Goal: Entertainment & Leisure: Consume media (video, audio)

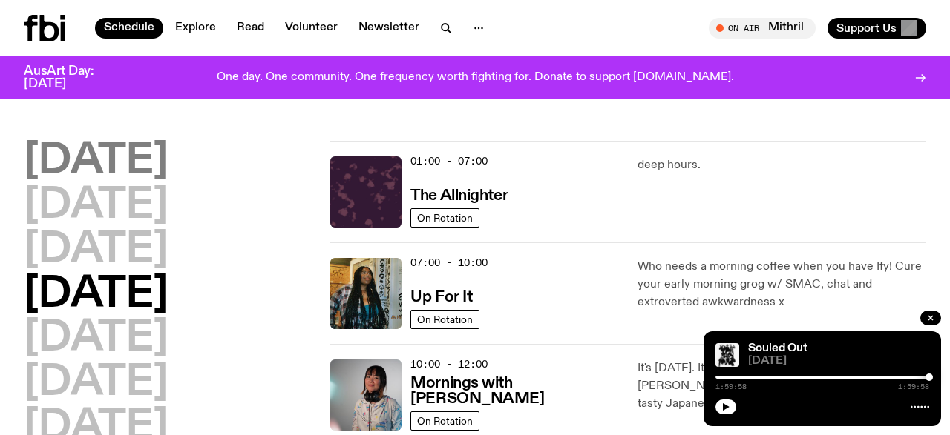
click at [103, 168] on h2 "[DATE]" at bounding box center [96, 162] width 144 height 42
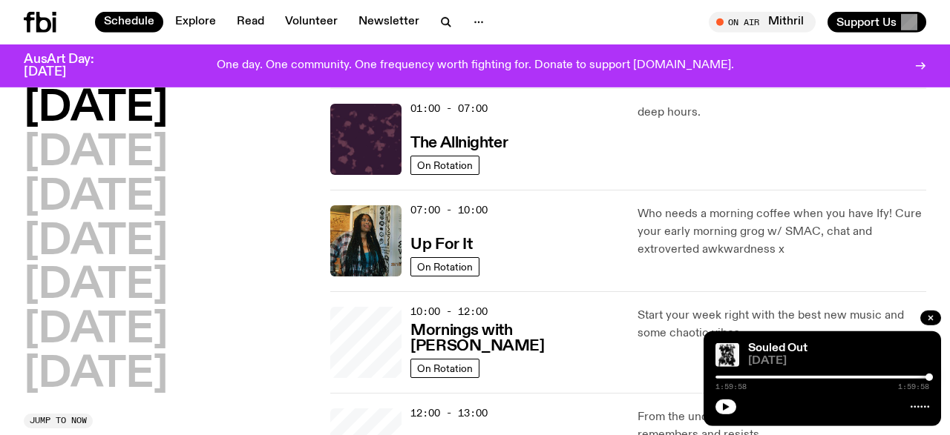
scroll to position [42, 0]
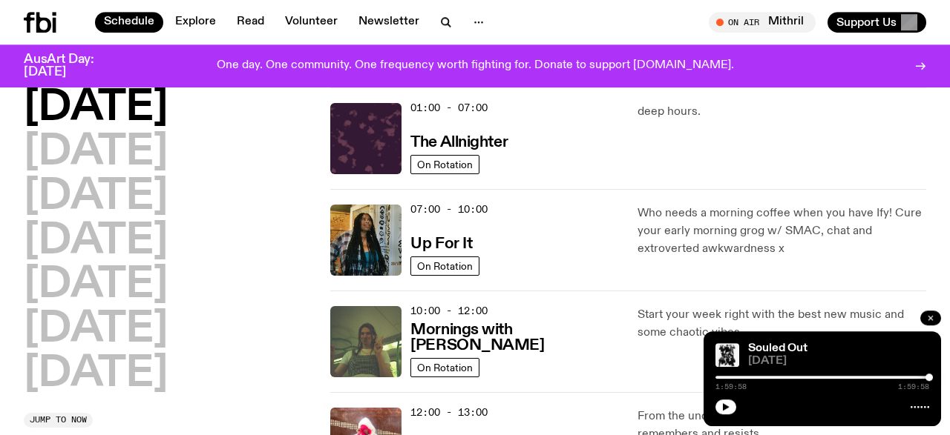
click at [929, 315] on icon "button" at bounding box center [930, 318] width 9 height 9
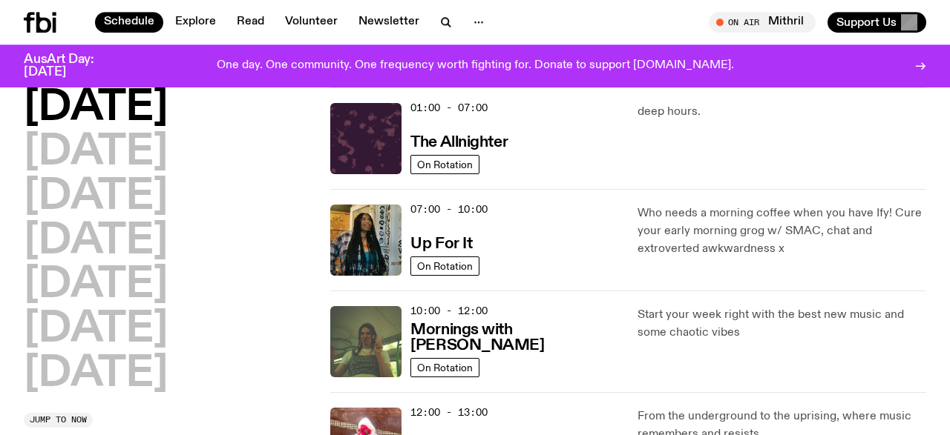
click at [146, 99] on h2 "[DATE]" at bounding box center [96, 109] width 144 height 42
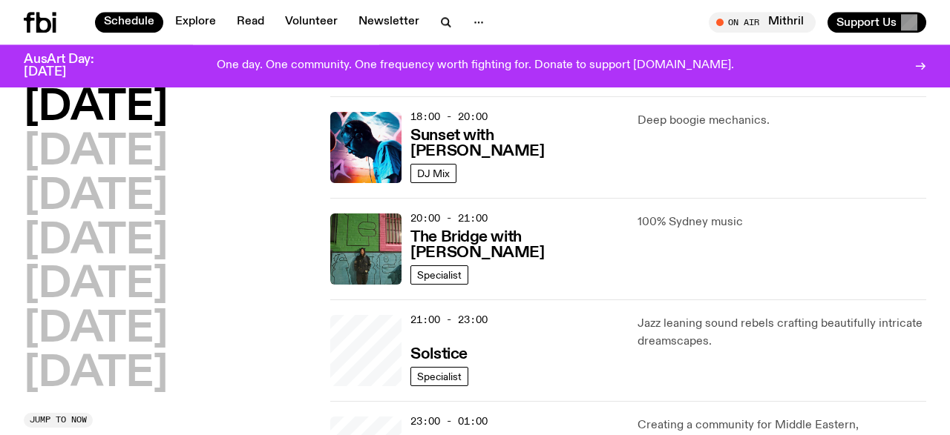
scroll to position [813, 0]
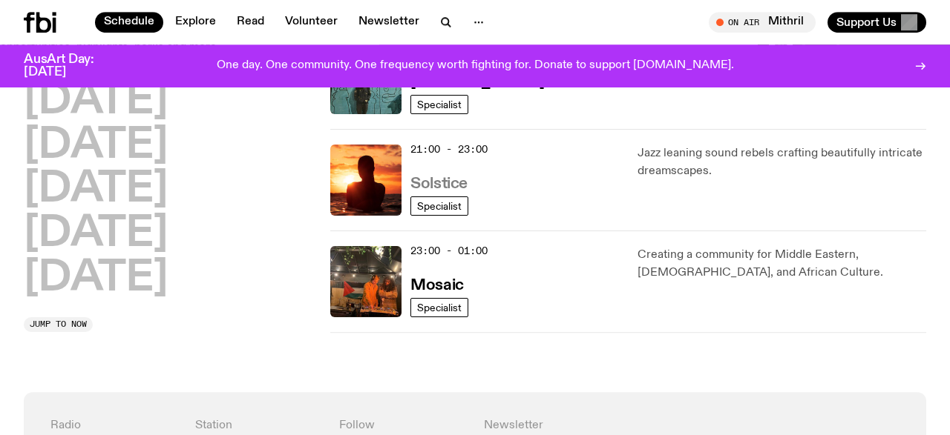
click at [432, 177] on h3 "Solstice" at bounding box center [438, 185] width 56 height 16
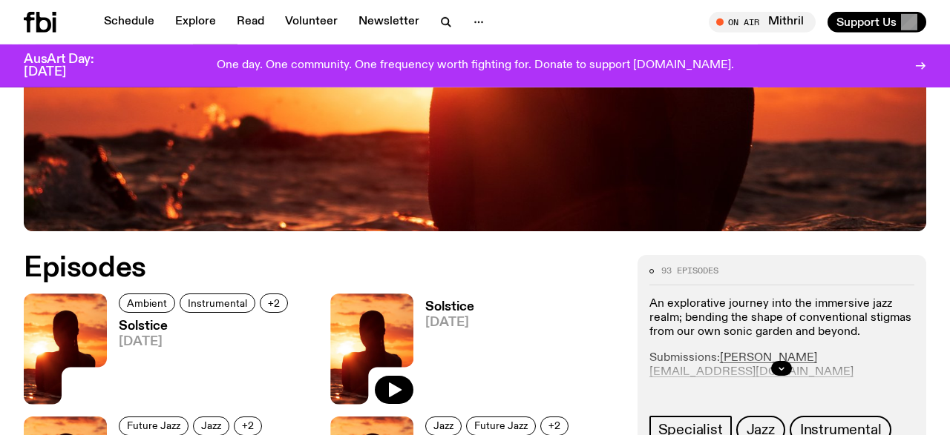
scroll to position [528, 0]
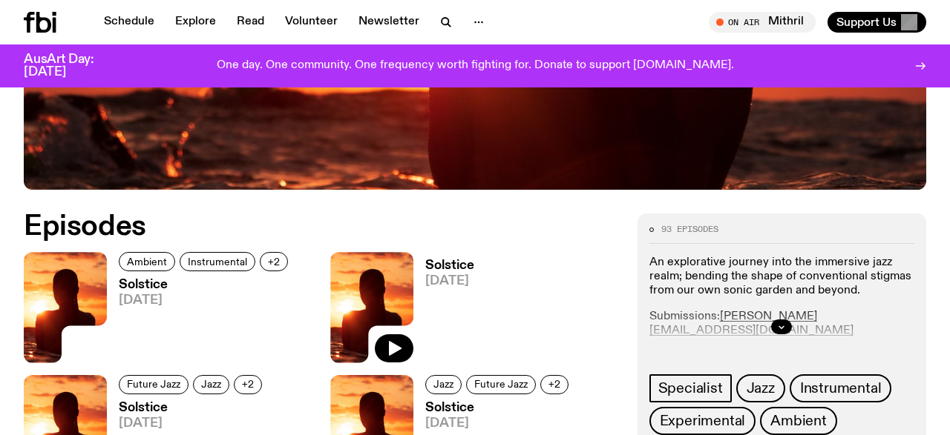
click at [94, 284] on img at bounding box center [65, 307] width 83 height 111
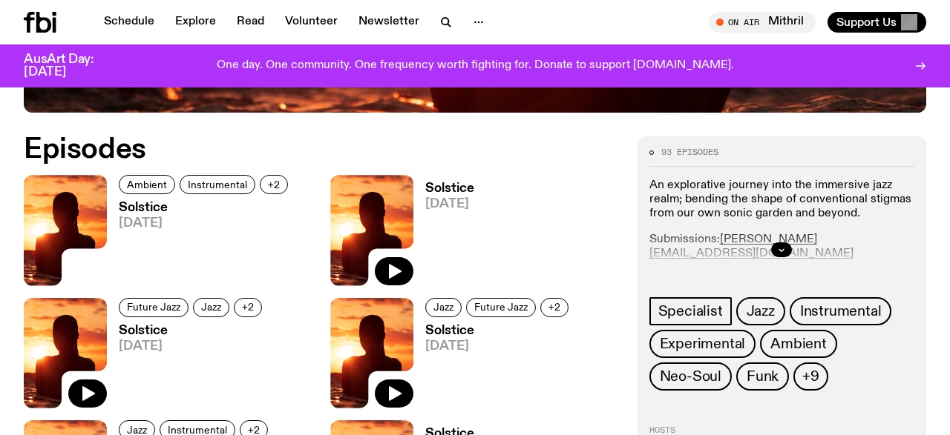
click at [119, 219] on span "[DATE]" at bounding box center [206, 223] width 174 height 13
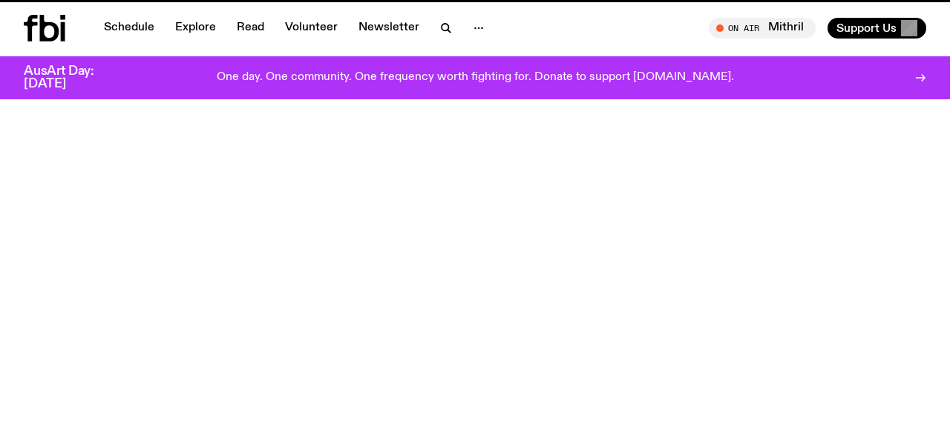
scroll to position [605, 0]
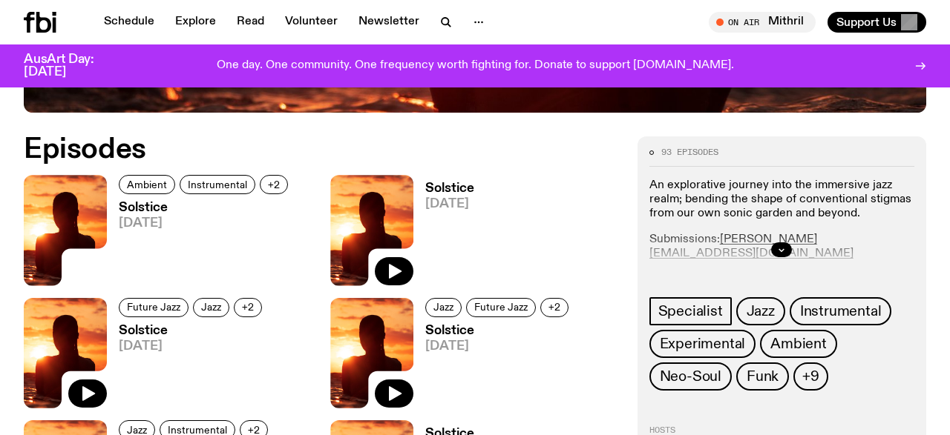
click at [384, 203] on img at bounding box center [371, 230] width 83 height 111
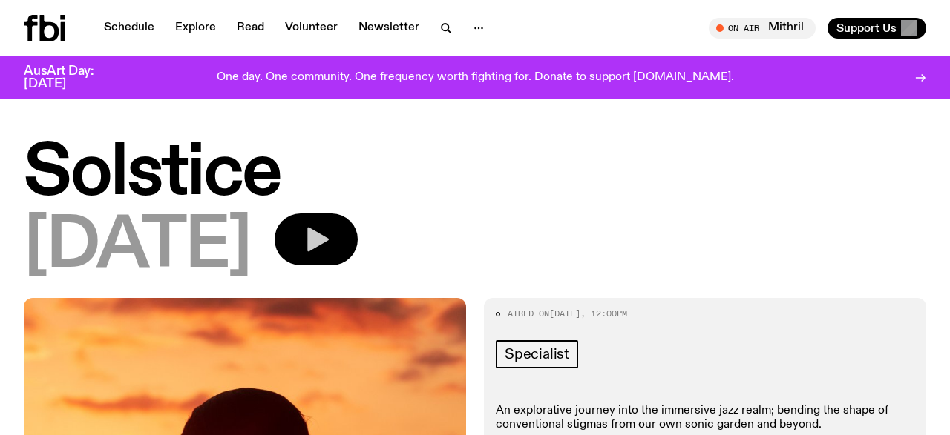
click at [331, 237] on icon "button" at bounding box center [316, 240] width 30 height 30
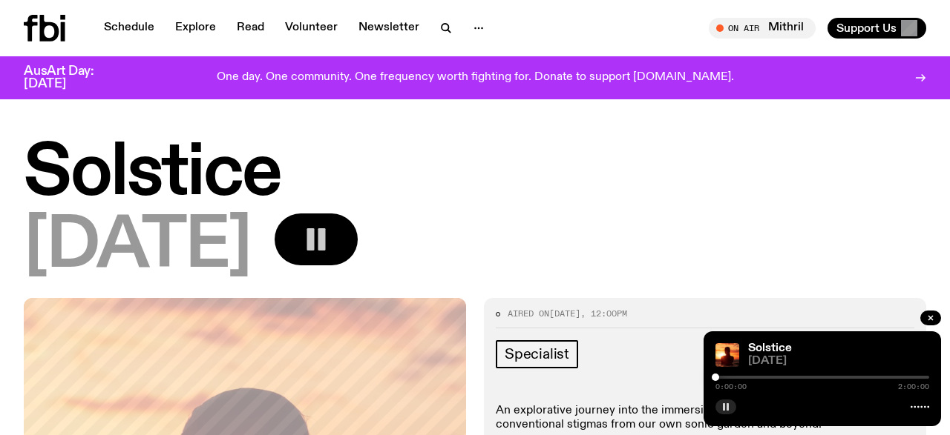
click at [720, 404] on button "button" at bounding box center [725, 407] width 21 height 15
click at [726, 406] on icon "button" at bounding box center [726, 407] width 7 height 7
click at [930, 318] on icon "button" at bounding box center [930, 318] width 4 height 4
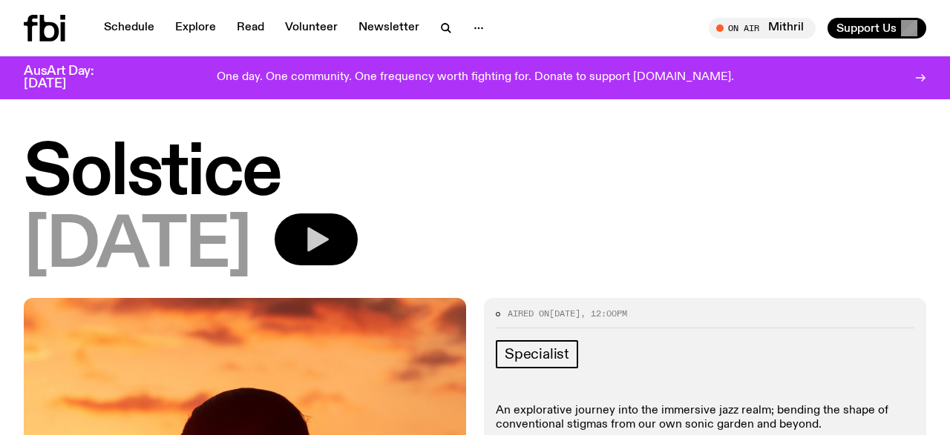
click at [329, 238] on icon "button" at bounding box center [318, 240] width 22 height 24
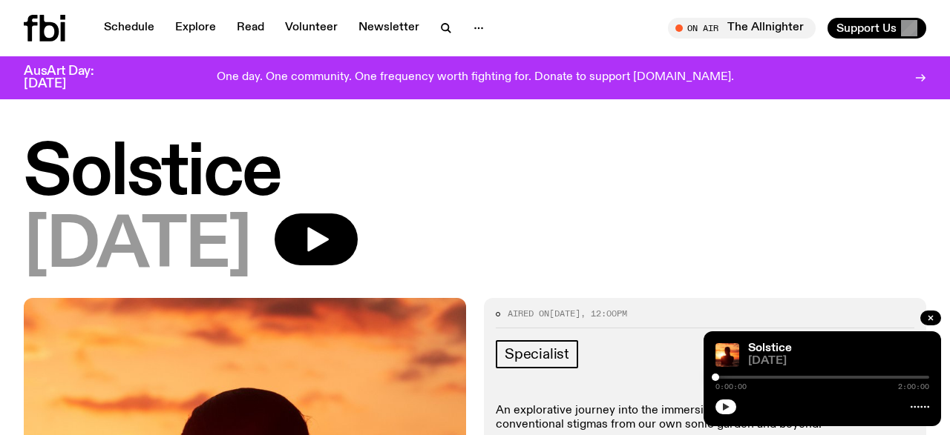
click at [731, 407] on button "button" at bounding box center [725, 407] width 21 height 15
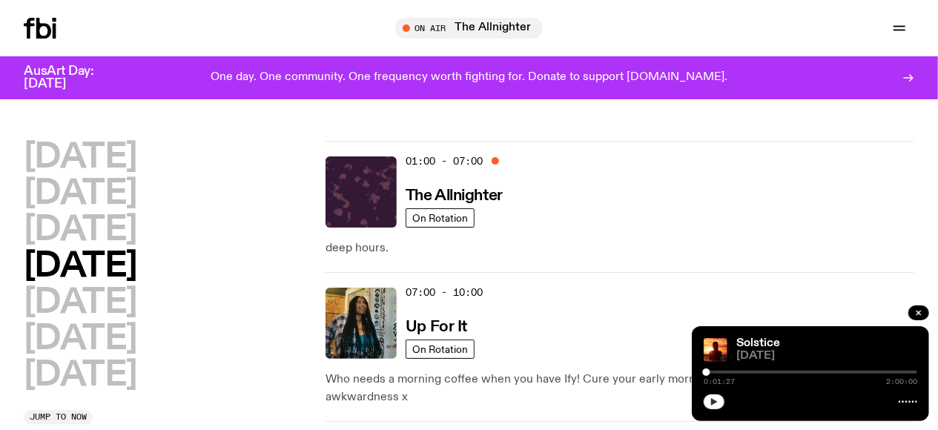
click at [718, 404] on icon "button" at bounding box center [714, 402] width 9 height 9
